Goal: Transaction & Acquisition: Purchase product/service

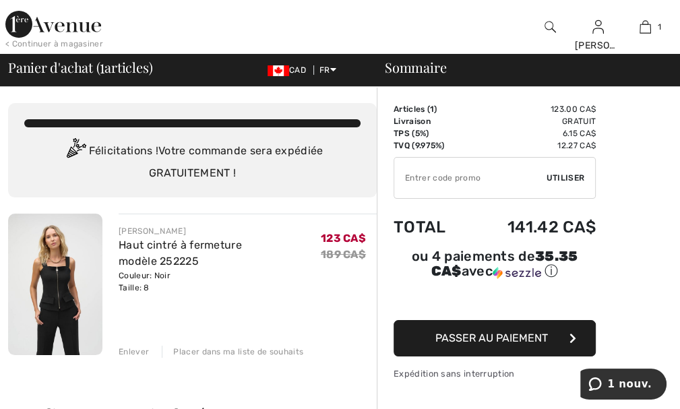
click at [550, 24] on img at bounding box center [550, 27] width 11 height 16
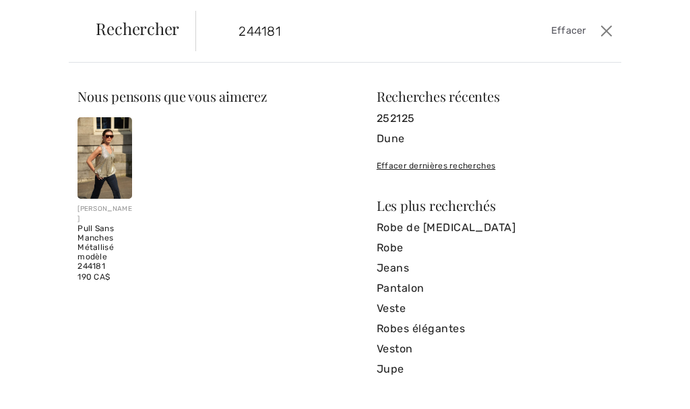
type input "244181"
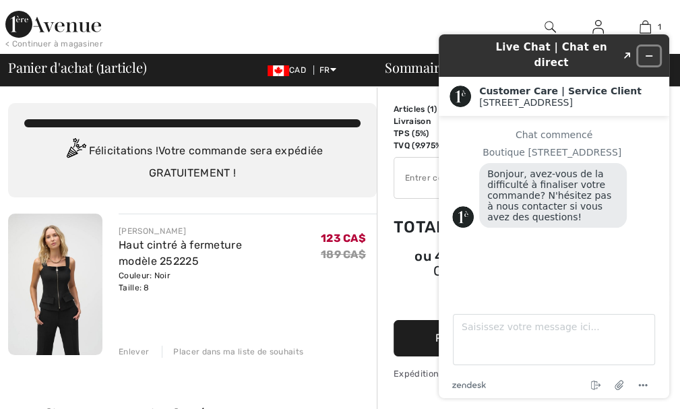
click at [655, 47] on button "Réduire le widget" at bounding box center [650, 56] width 22 height 19
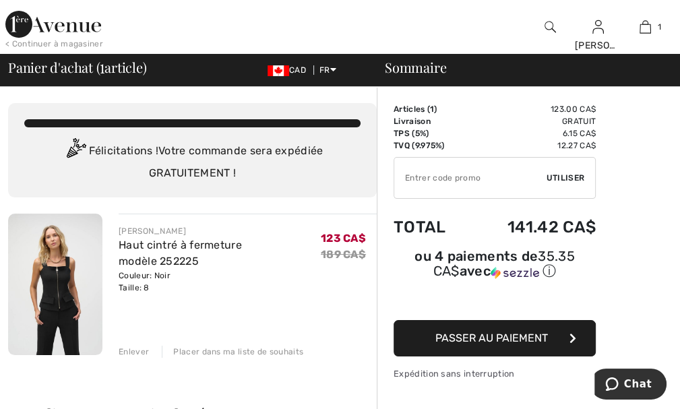
click at [551, 28] on img at bounding box center [550, 27] width 11 height 16
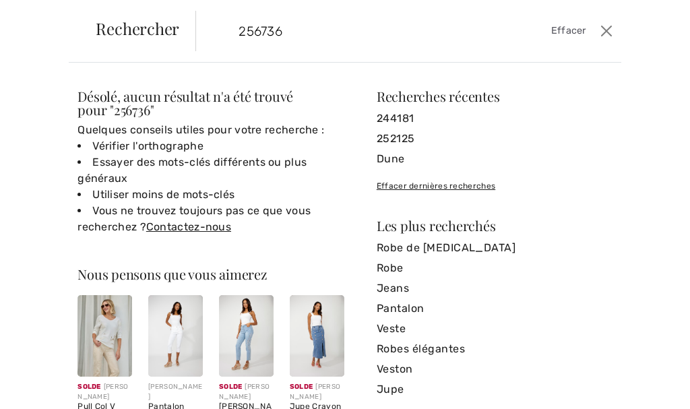
drag, startPoint x: 296, startPoint y: 29, endPoint x: 219, endPoint y: 37, distance: 77.3
click at [219, 37] on form "256736 Effacer" at bounding box center [397, 31] width 402 height 40
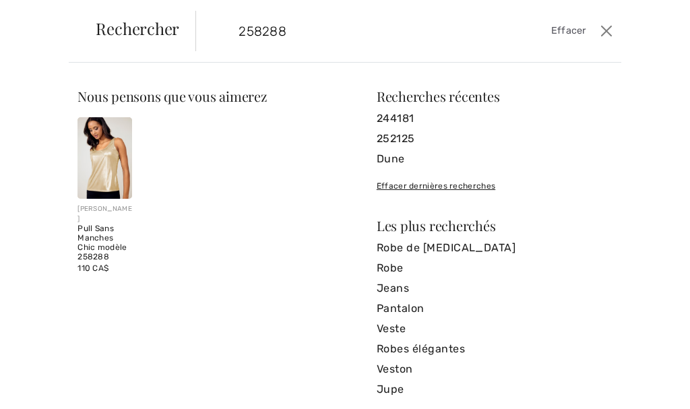
type input "258288"
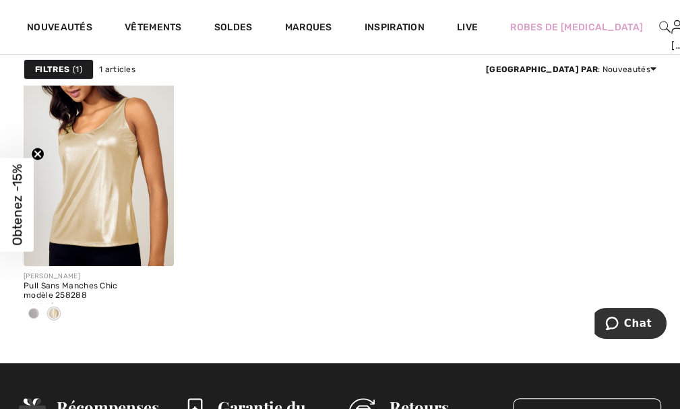
scroll to position [138, 0]
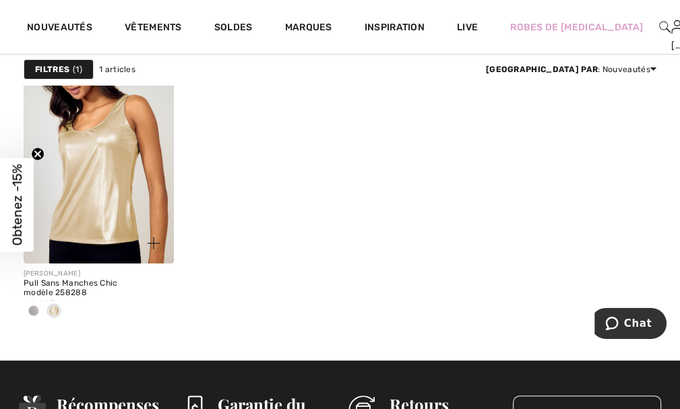
click at [53, 311] on span at bounding box center [54, 310] width 11 height 11
click at [92, 163] on img at bounding box center [99, 150] width 150 height 225
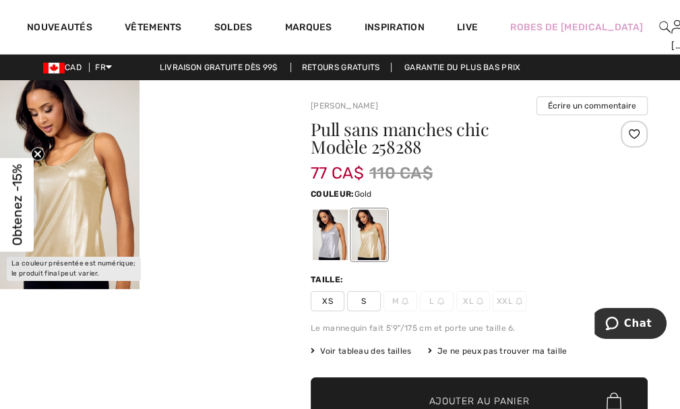
click at [373, 233] on div at bounding box center [369, 235] width 35 height 51
click at [363, 301] on span "S" at bounding box center [364, 301] width 34 height 20
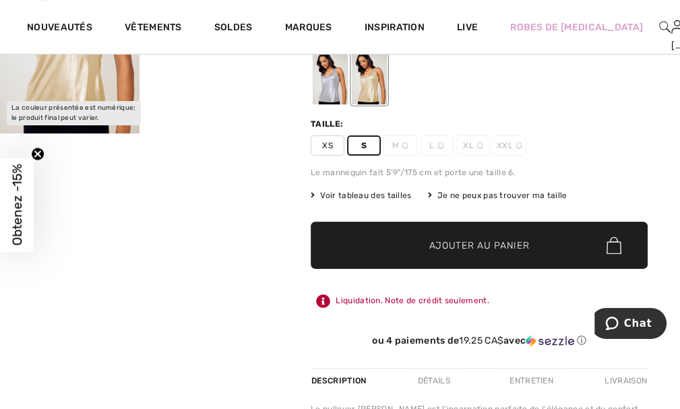
scroll to position [187, 0]
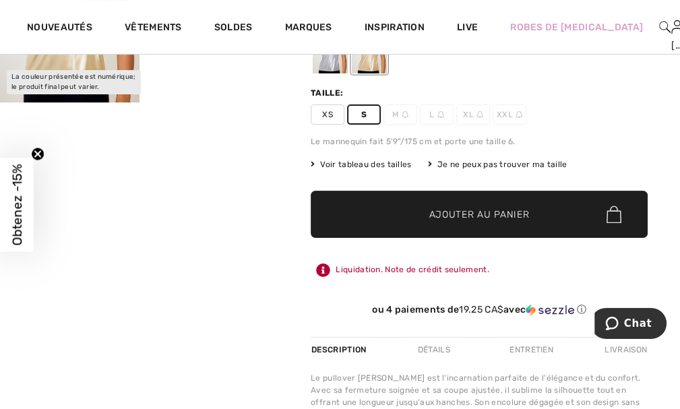
click at [434, 222] on span "✔ Ajouté au panier Ajouter au panier" at bounding box center [479, 214] width 337 height 47
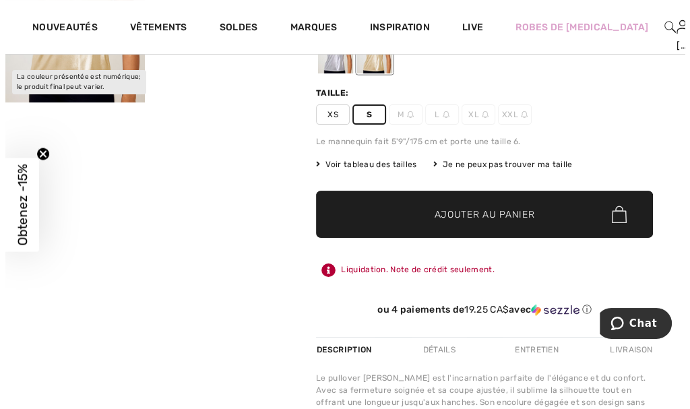
scroll to position [0, 0]
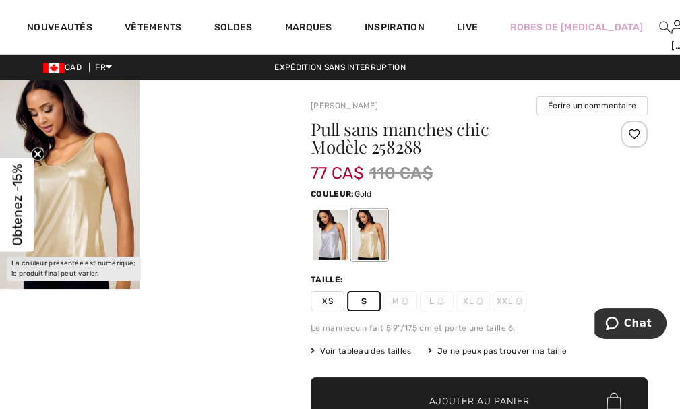
click at [659, 26] on img at bounding box center [664, 27] width 11 height 16
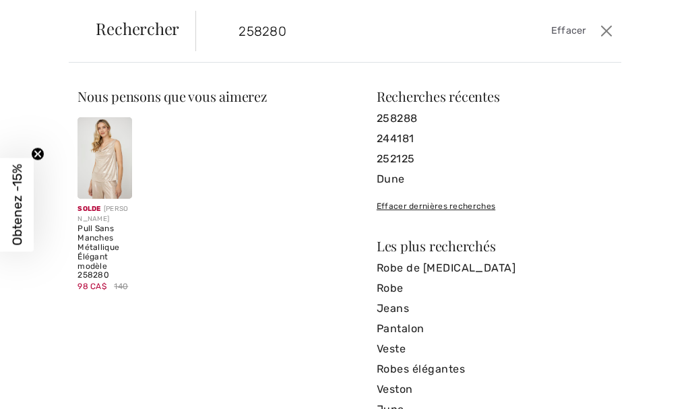
type input "258280"
click at [96, 162] on img at bounding box center [105, 158] width 55 height 82
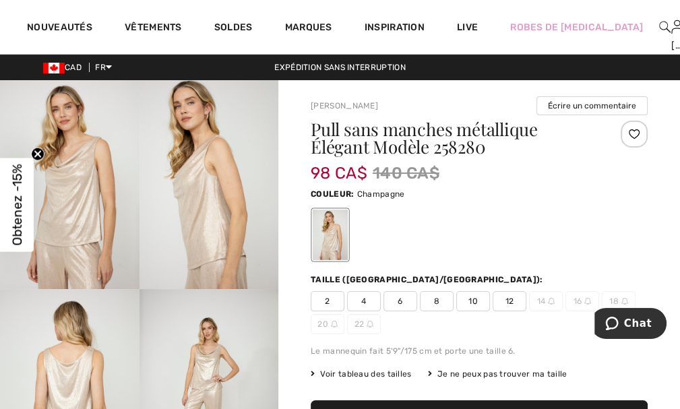
drag, startPoint x: 434, startPoint y: 299, endPoint x: 464, endPoint y: 278, distance: 36.3
click at [435, 299] on span "8" at bounding box center [437, 301] width 34 height 20
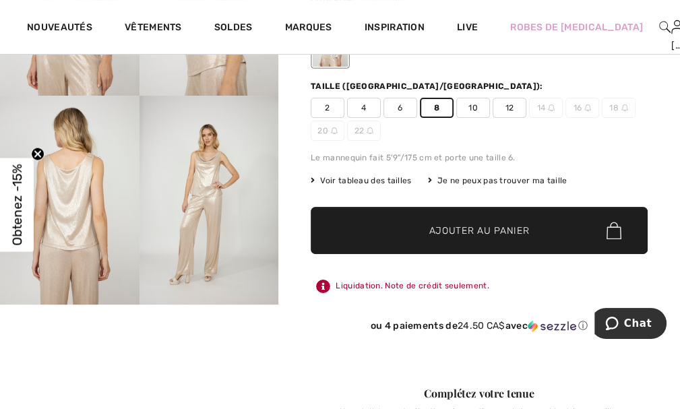
scroll to position [219, 0]
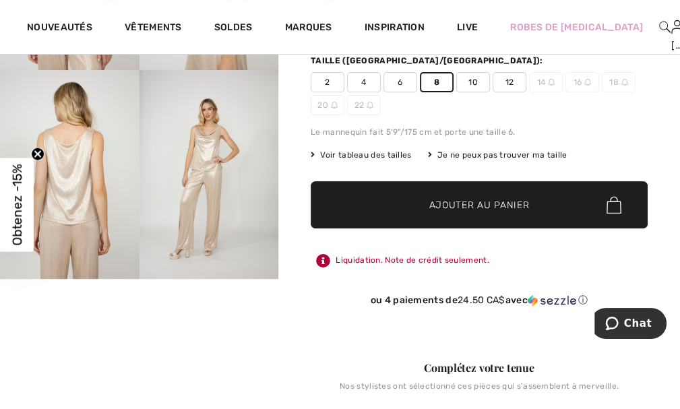
click at [477, 202] on span "Ajouter au panier" at bounding box center [480, 205] width 100 height 14
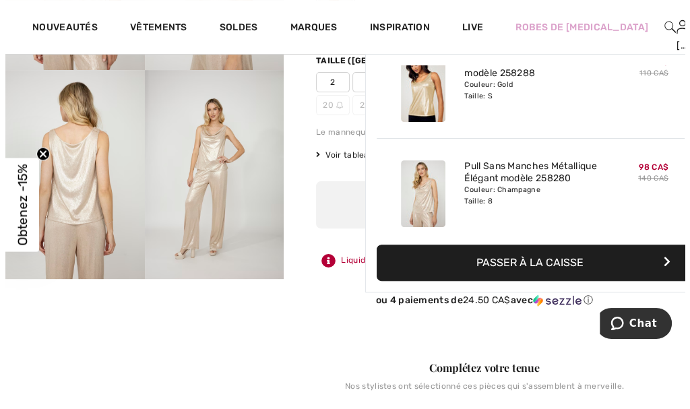
scroll to position [146, 0]
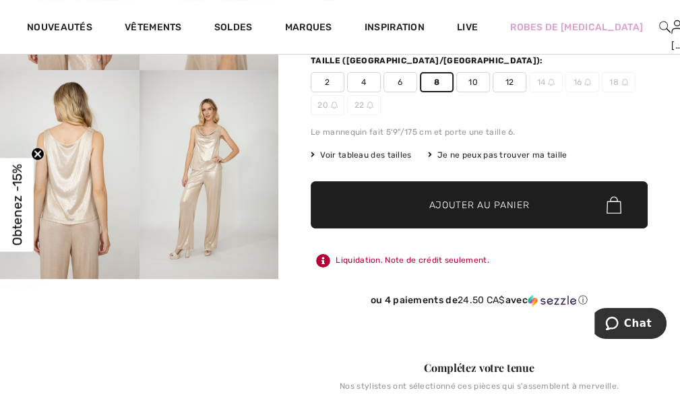
click at [659, 25] on img at bounding box center [664, 27] width 11 height 16
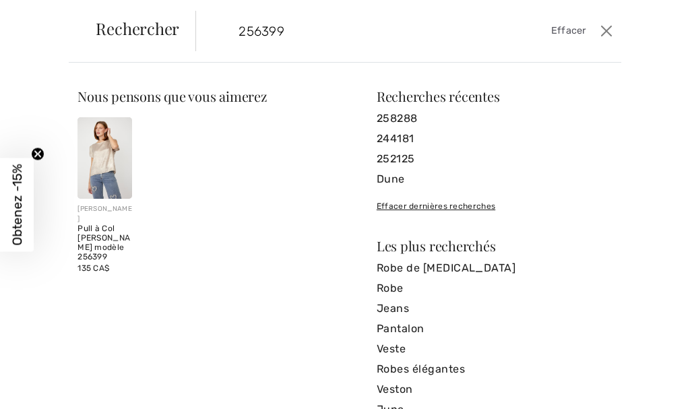
type input "256399"
click at [100, 162] on img at bounding box center [105, 158] width 55 height 82
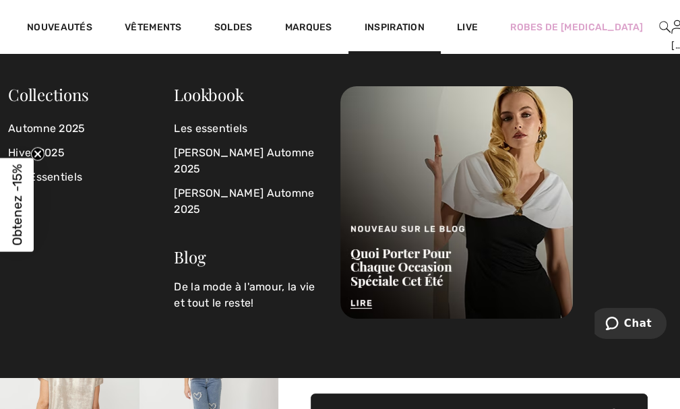
click at [659, 24] on img at bounding box center [664, 27] width 11 height 16
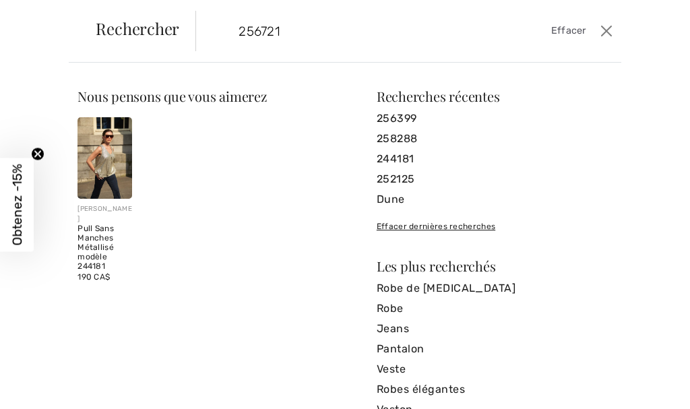
type input "256721"
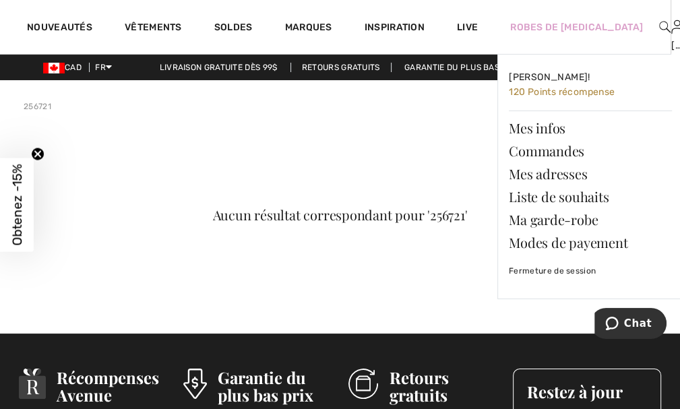
click at [672, 29] on img at bounding box center [677, 27] width 11 height 16
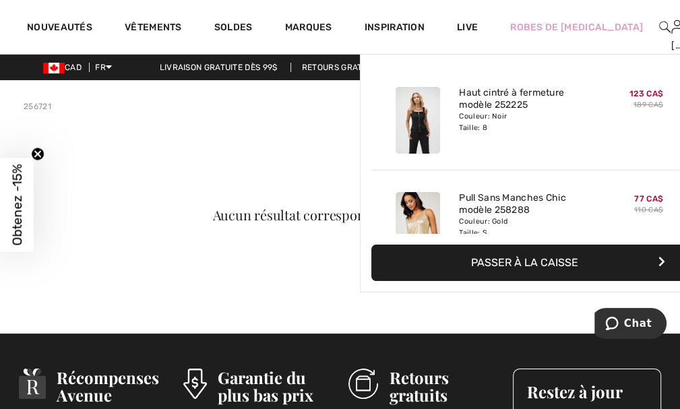
click at [680, 25] on img at bounding box center [689, 27] width 11 height 16
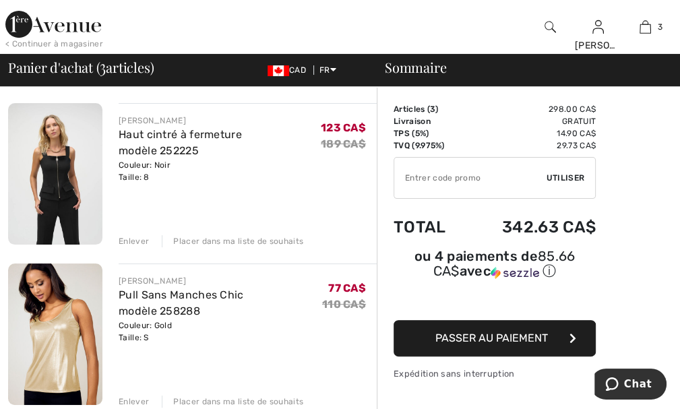
scroll to position [113, 0]
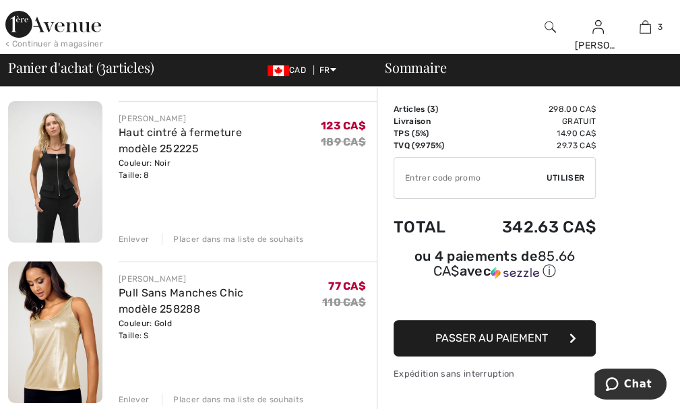
click at [127, 237] on div "Enlever" at bounding box center [134, 239] width 30 height 12
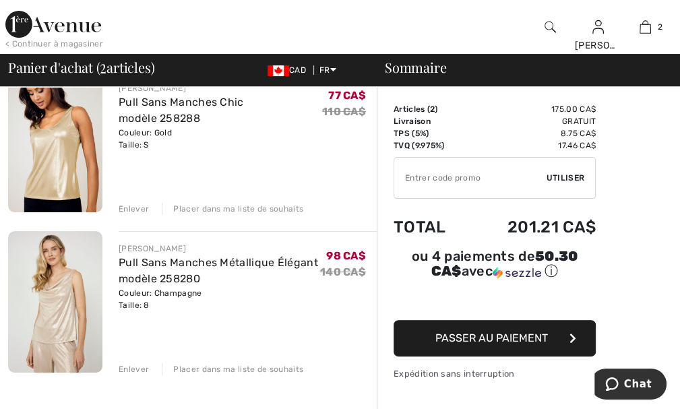
scroll to position [132, 0]
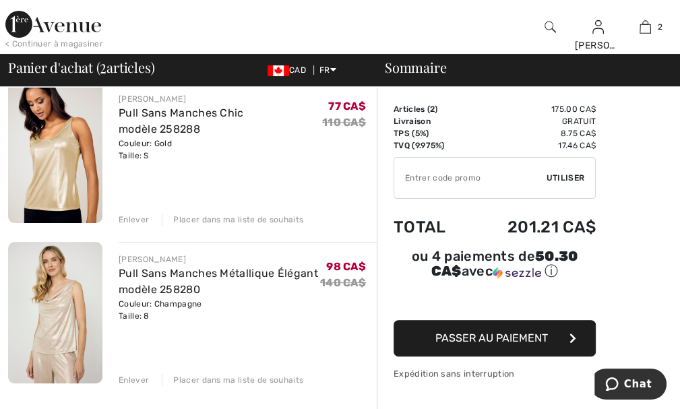
click at [57, 318] on img at bounding box center [55, 313] width 94 height 142
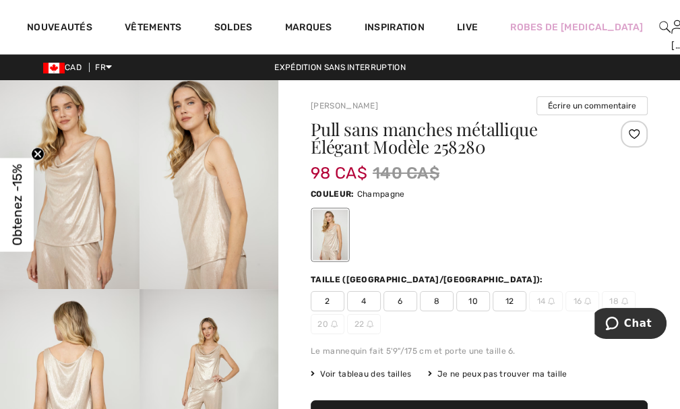
click at [65, 199] on img at bounding box center [70, 184] width 140 height 209
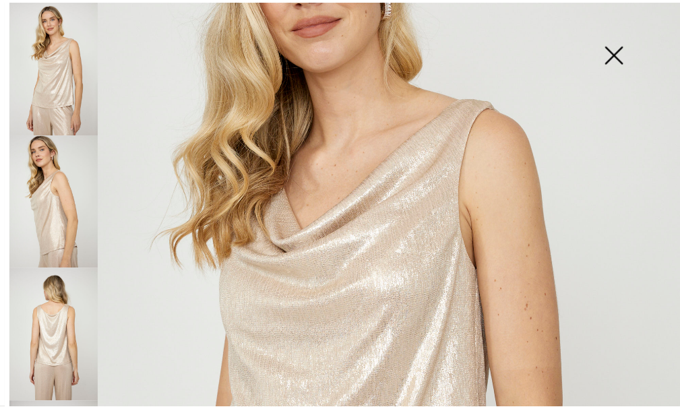
scroll to position [165, 0]
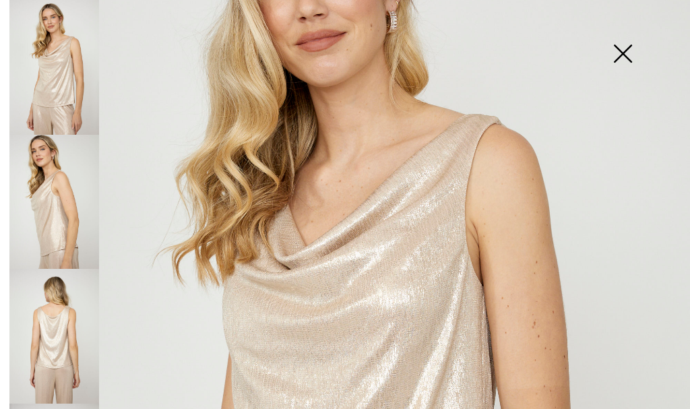
click at [631, 49] on img at bounding box center [622, 54] width 67 height 69
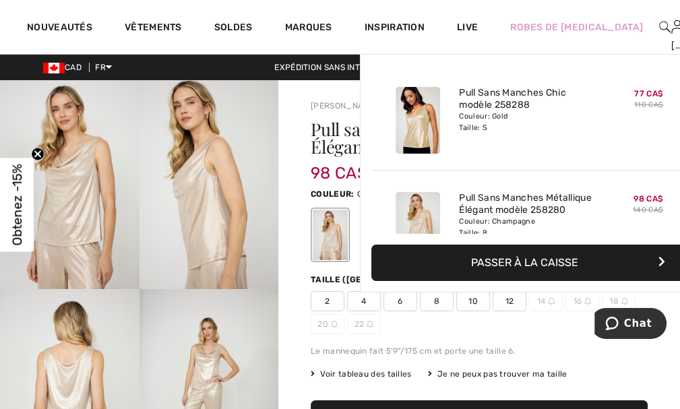
click at [680, 28] on img at bounding box center [689, 27] width 11 height 16
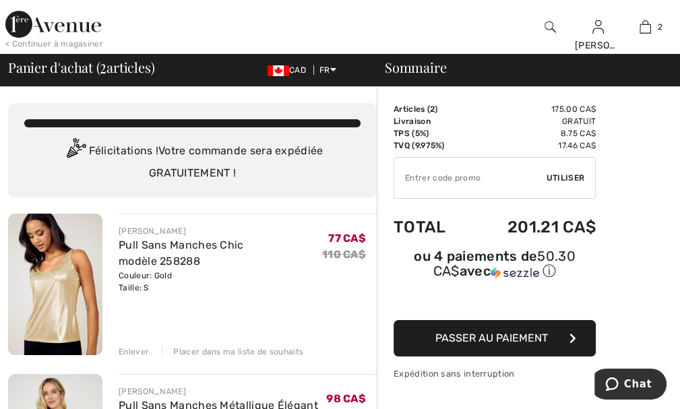
click at [49, 26] on img at bounding box center [53, 24] width 96 height 27
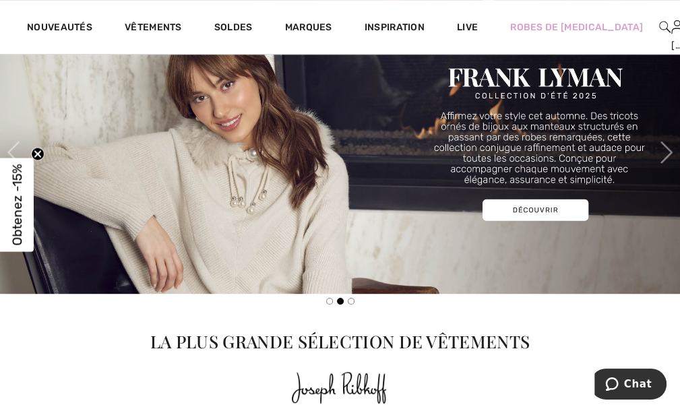
scroll to position [405, 0]
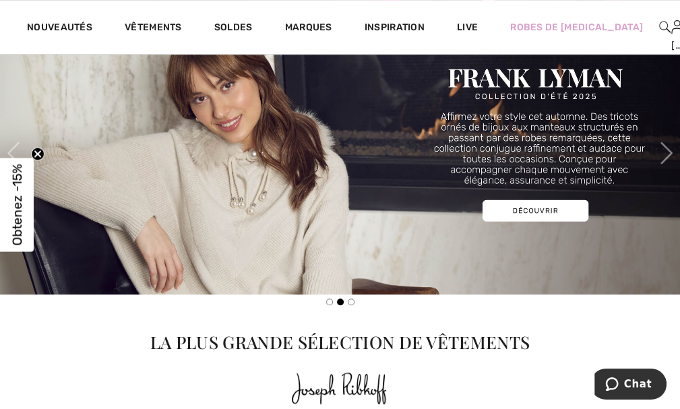
click at [525, 210] on img at bounding box center [340, 152] width 680 height 283
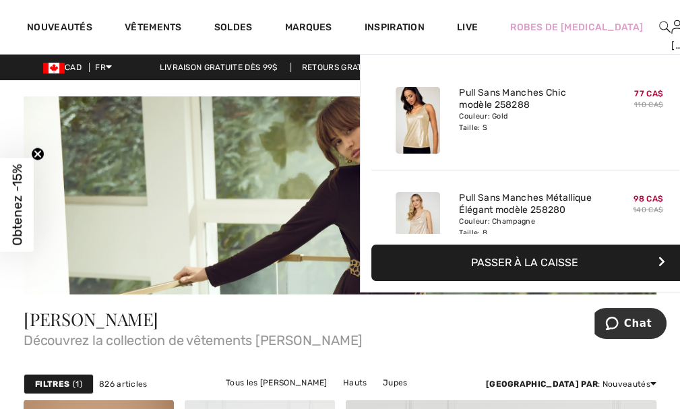
click at [680, 26] on img at bounding box center [689, 27] width 11 height 16
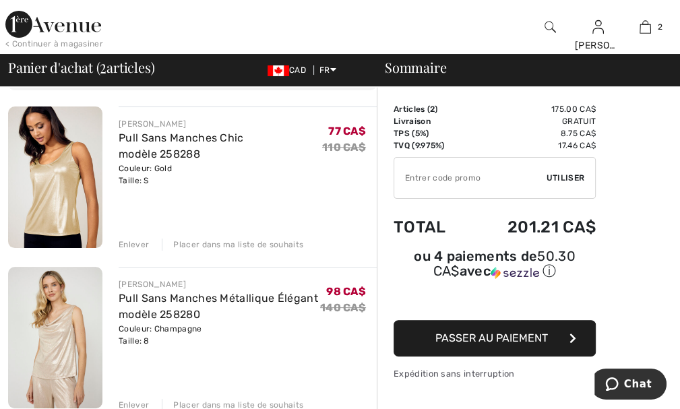
scroll to position [129, 0]
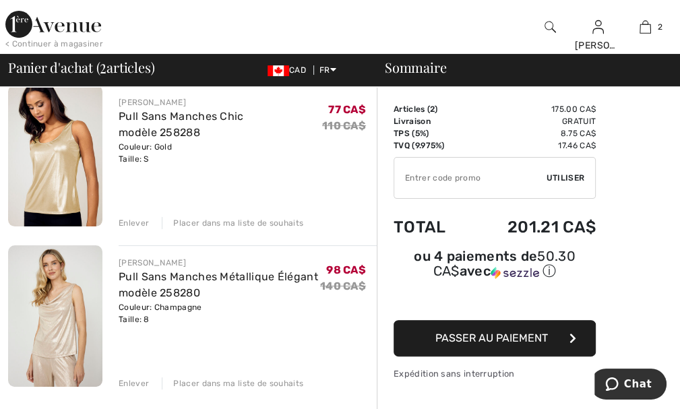
click at [125, 222] on div "Enlever" at bounding box center [134, 223] width 30 height 12
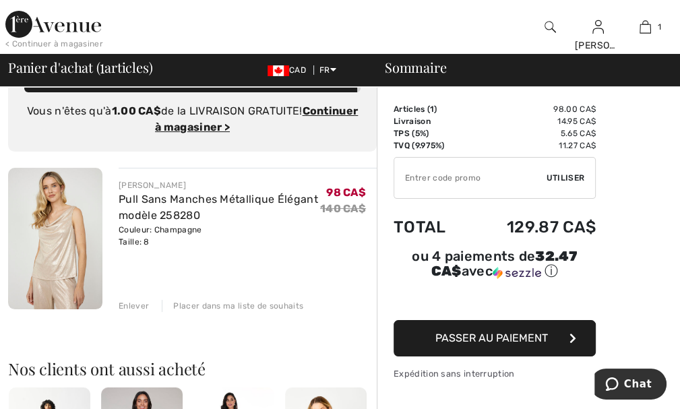
scroll to position [0, 0]
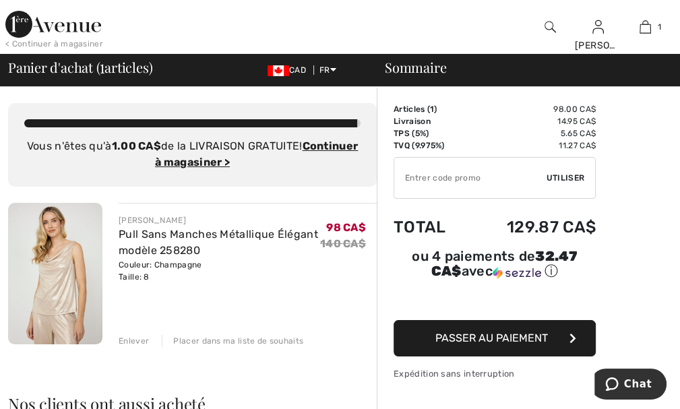
click at [129, 342] on div "Enlever" at bounding box center [134, 341] width 30 height 12
